Goal: Transaction & Acquisition: Purchase product/service

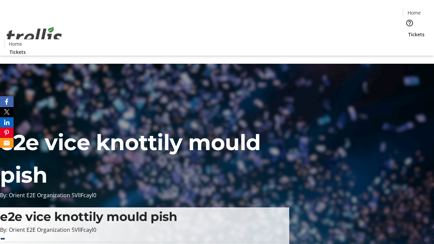
click at [408, 31] on span "Tickets" at bounding box center [416, 34] width 16 height 7
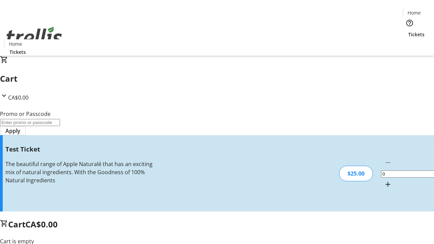
click at [384, 180] on mat-icon "Increment by one" at bounding box center [388, 184] width 8 height 8
type input "1"
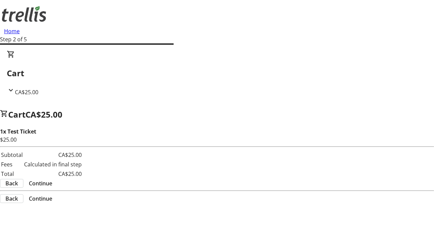
click at [52, 179] on span "Continue" at bounding box center [40, 183] width 23 height 8
